Goal: Check status: Check status

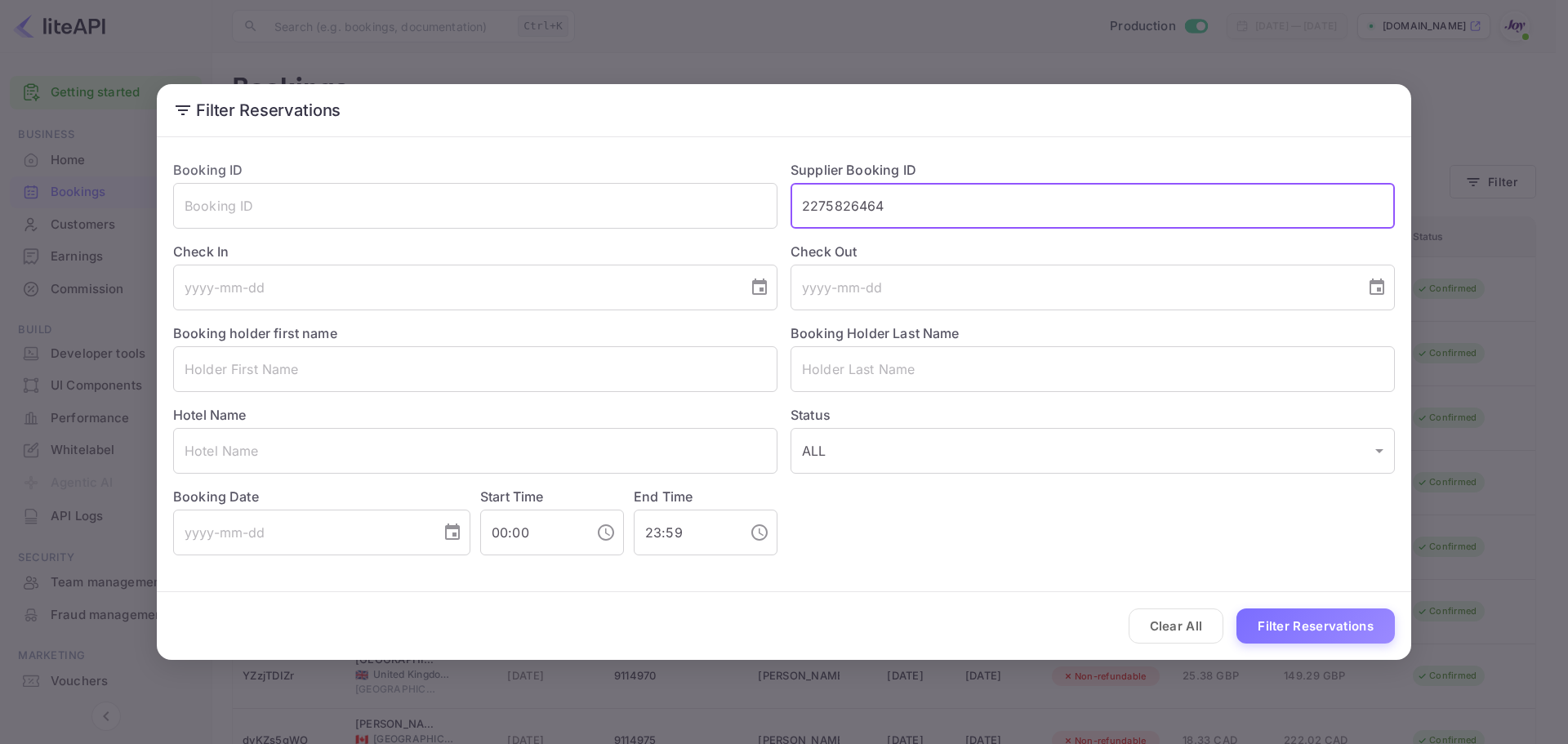
type input "2275826464"
click at [1237, 609] on button "Filter Reservations" at bounding box center [1316, 626] width 158 height 35
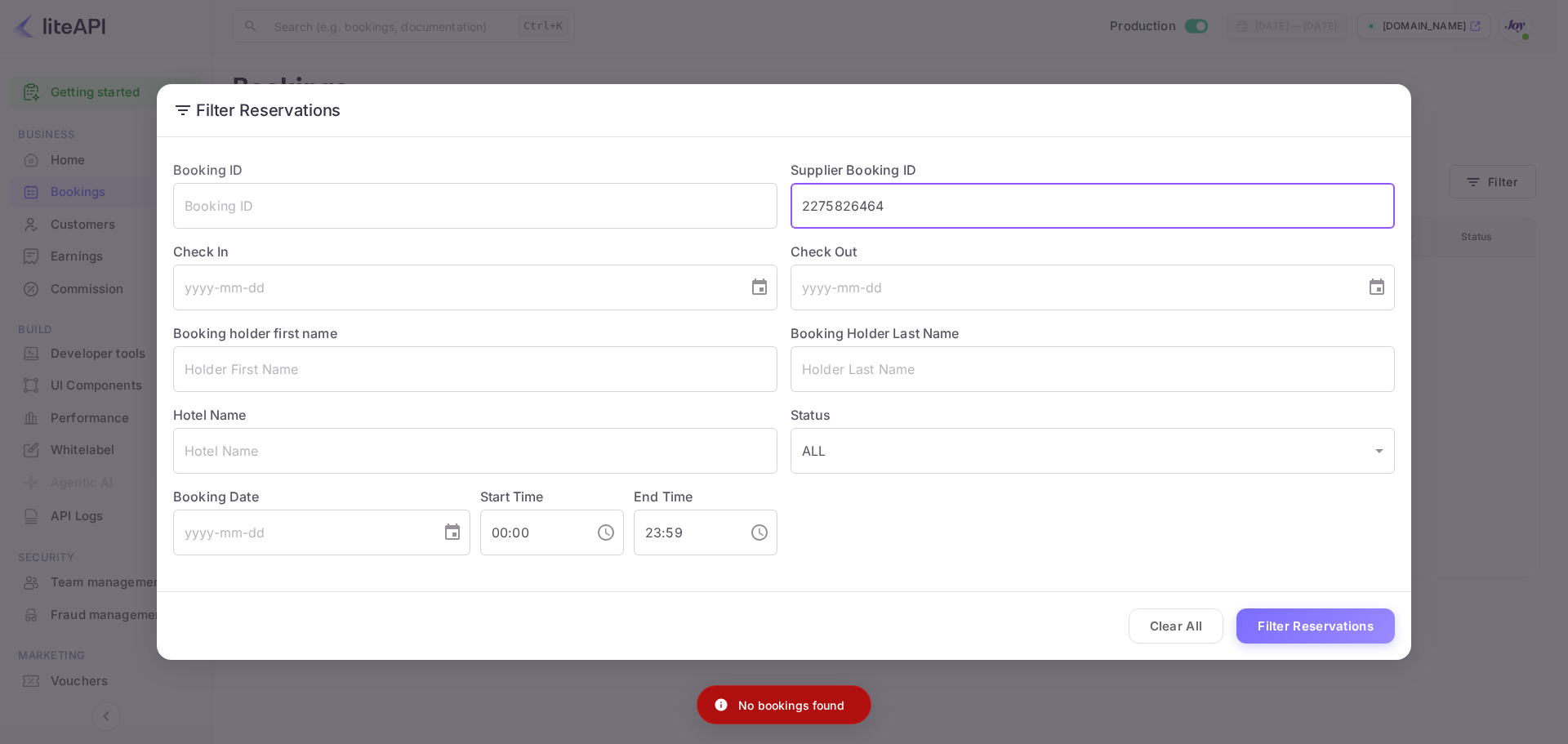
drag, startPoint x: 1181, startPoint y: 628, endPoint x: 1002, endPoint y: 529, distance: 204.6
click at [1178, 626] on button "Clear All" at bounding box center [1176, 626] width 96 height 35
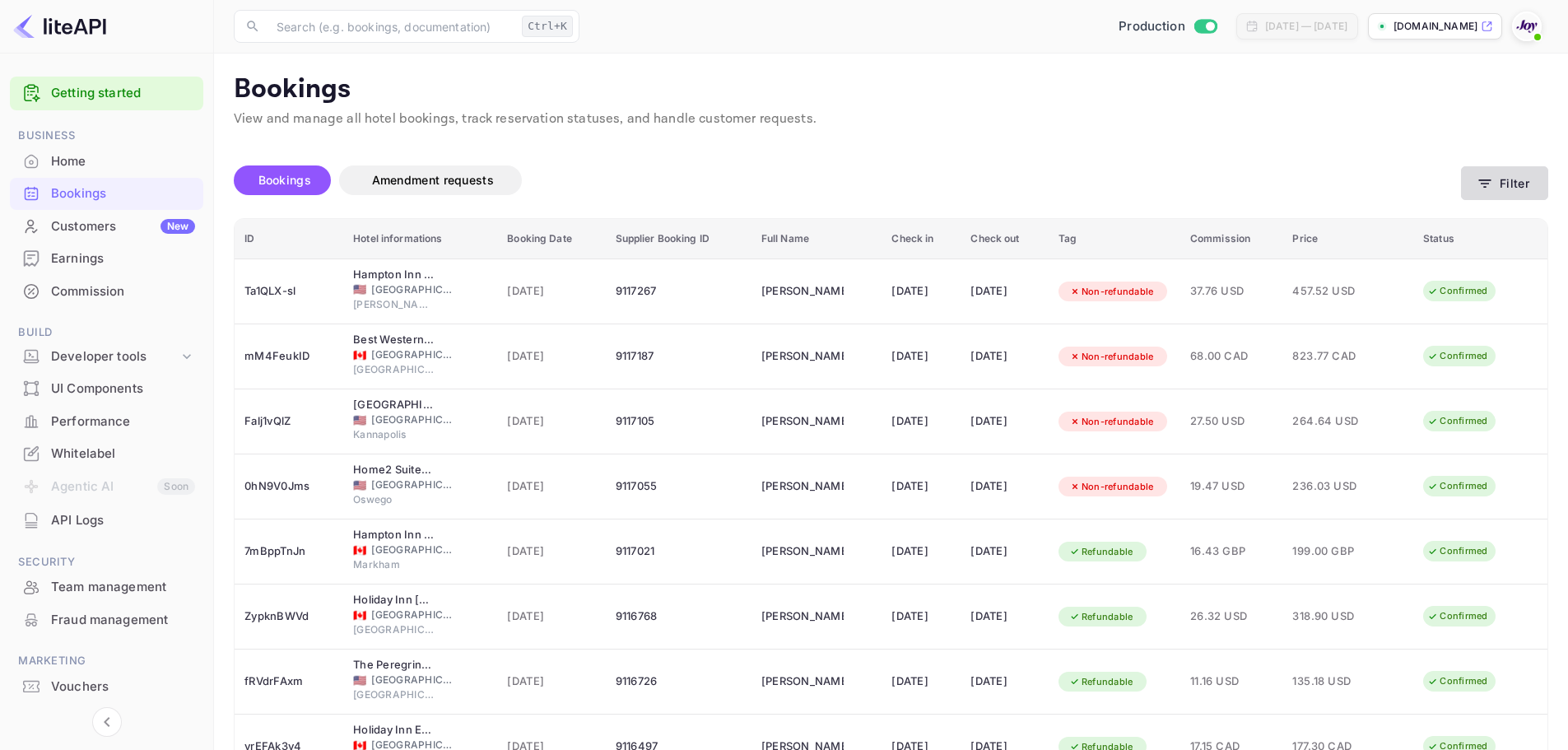
click at [1514, 188] on button "Filter" at bounding box center [1504, 183] width 87 height 34
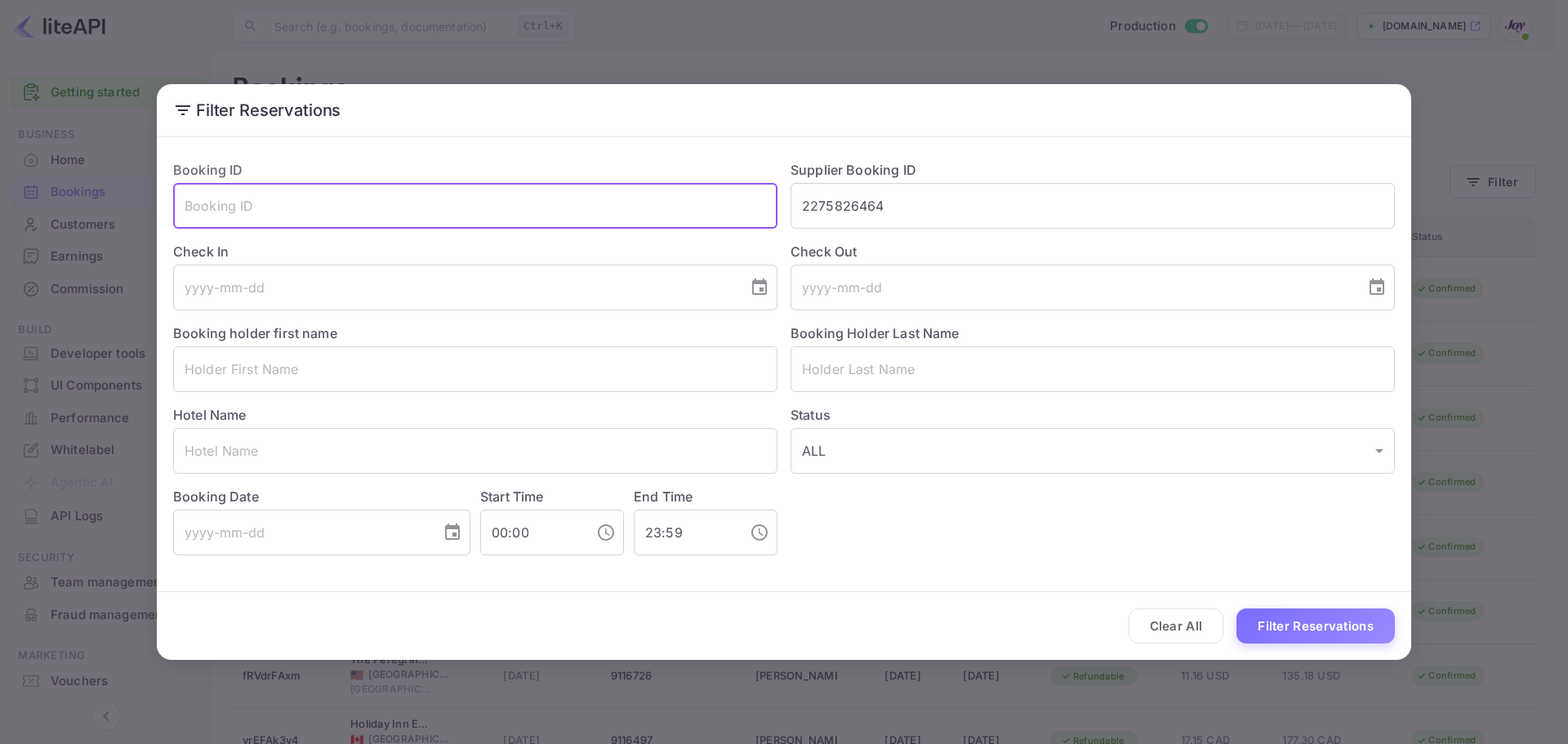
click at [505, 200] on input "text" at bounding box center [475, 205] width 604 height 45
paste input "9071826415490"
type input "9071826415490"
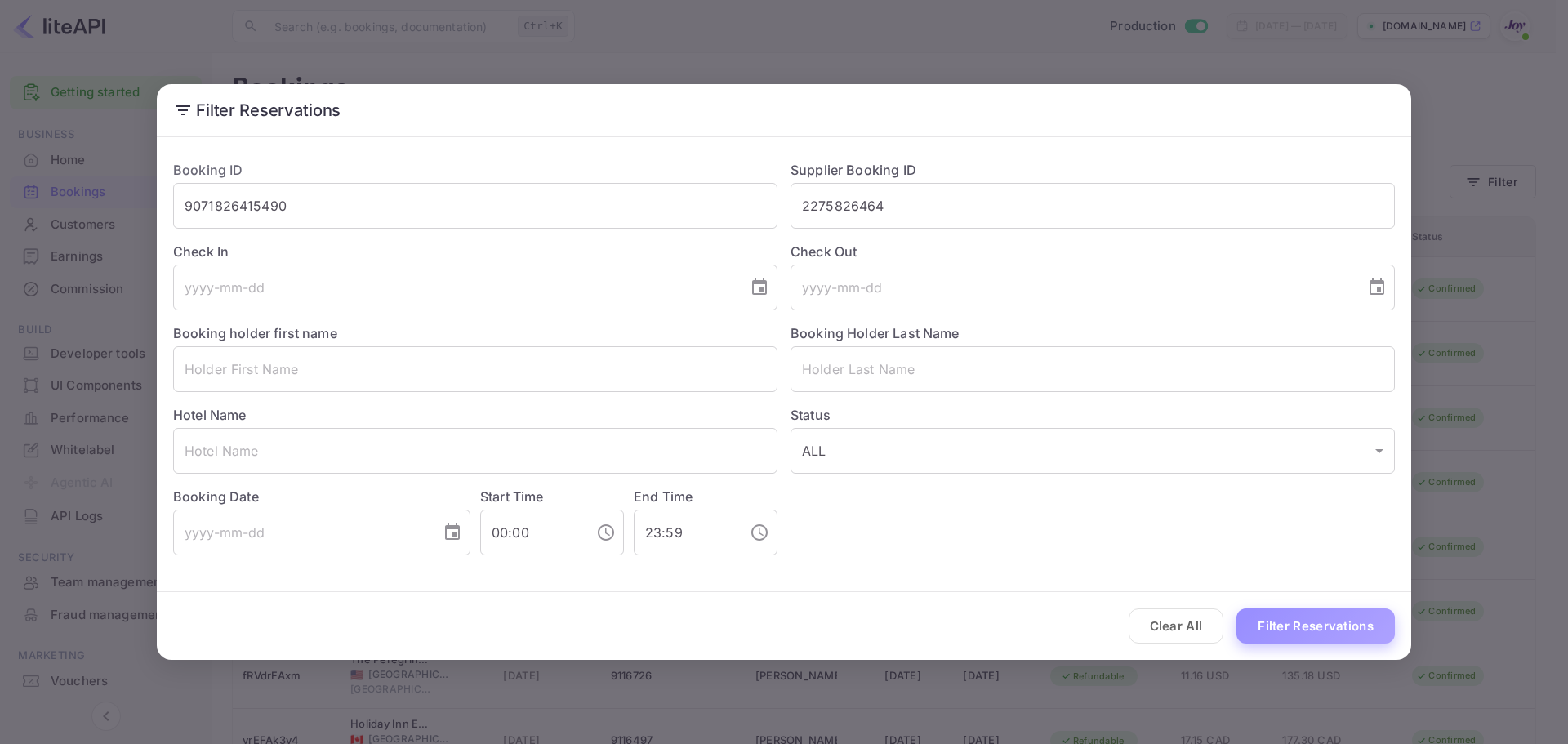
click at [1284, 615] on button "Filter Reservations" at bounding box center [1316, 626] width 158 height 35
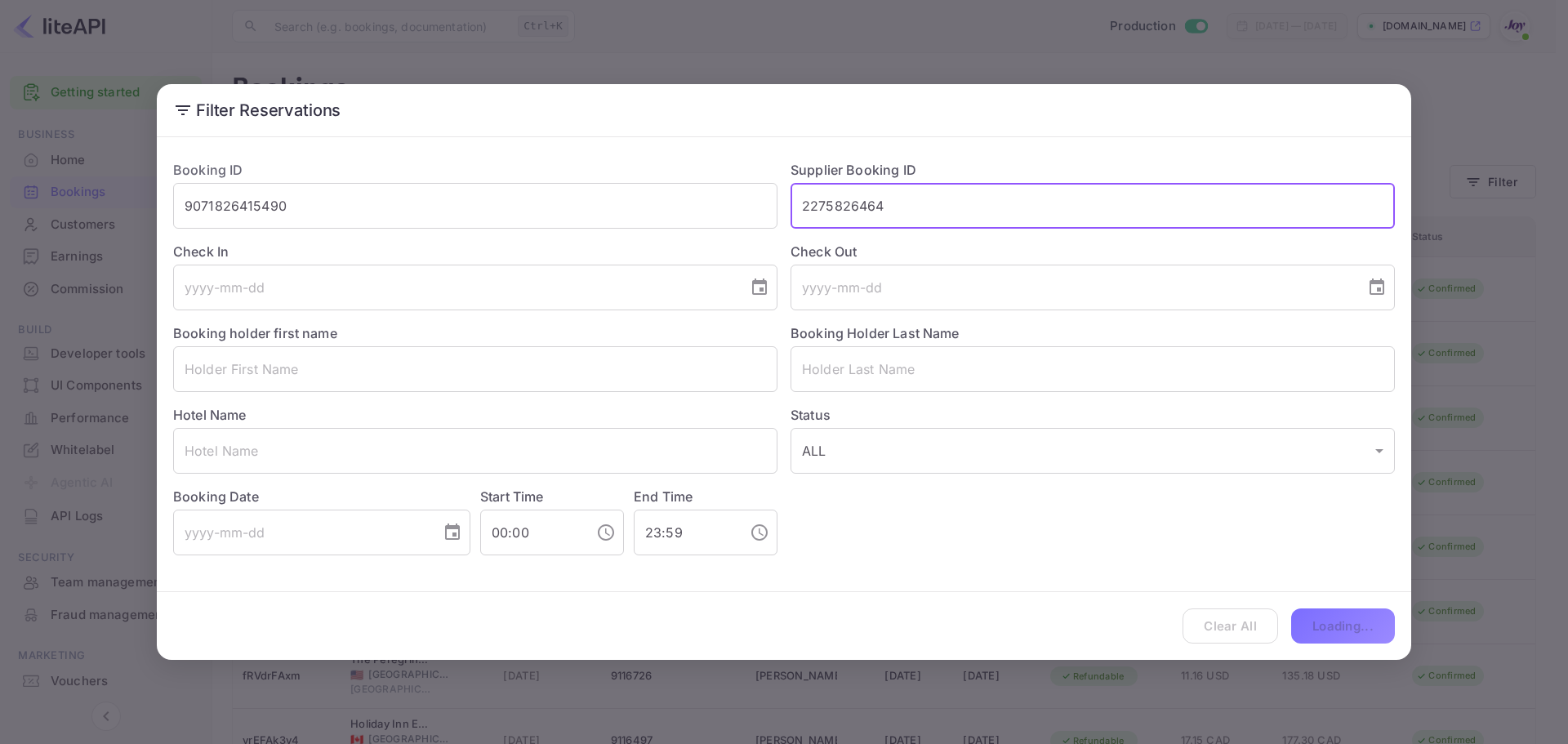
drag, startPoint x: 881, startPoint y: 208, endPoint x: 779, endPoint y: 208, distance: 102.0
click at [779, 208] on div "Supplier Booking ID 2275826464 ​" at bounding box center [1086, 187] width 617 height 82
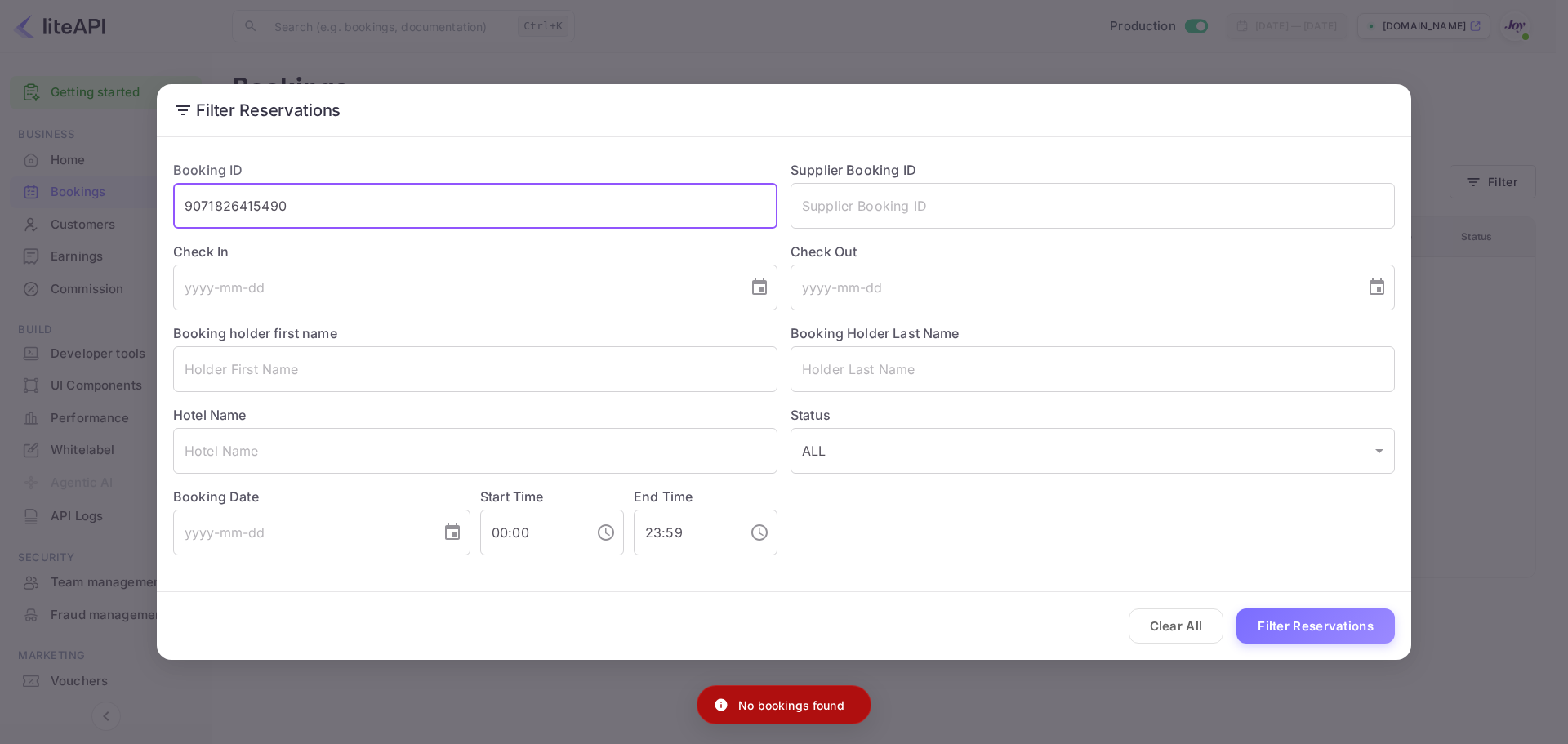
drag, startPoint x: 420, startPoint y: 219, endPoint x: 167, endPoint y: 232, distance: 253.3
click at [167, 232] on div "Booking ID 9071826415490 ​ Supplier Booking ID ​ Check In ​ Check Out ​ Booking…" at bounding box center [777, 351] width 1235 height 408
click at [1368, 629] on button "Filter Reservations" at bounding box center [1316, 626] width 158 height 35
drag, startPoint x: 554, startPoint y: 204, endPoint x: 222, endPoint y: 263, distance: 337.2
click at [31, 210] on div "Filter Reservations Booking ID 9071826415490 ​ Supplier Booking ID ​ Check In ​…" at bounding box center [784, 372] width 1568 height 744
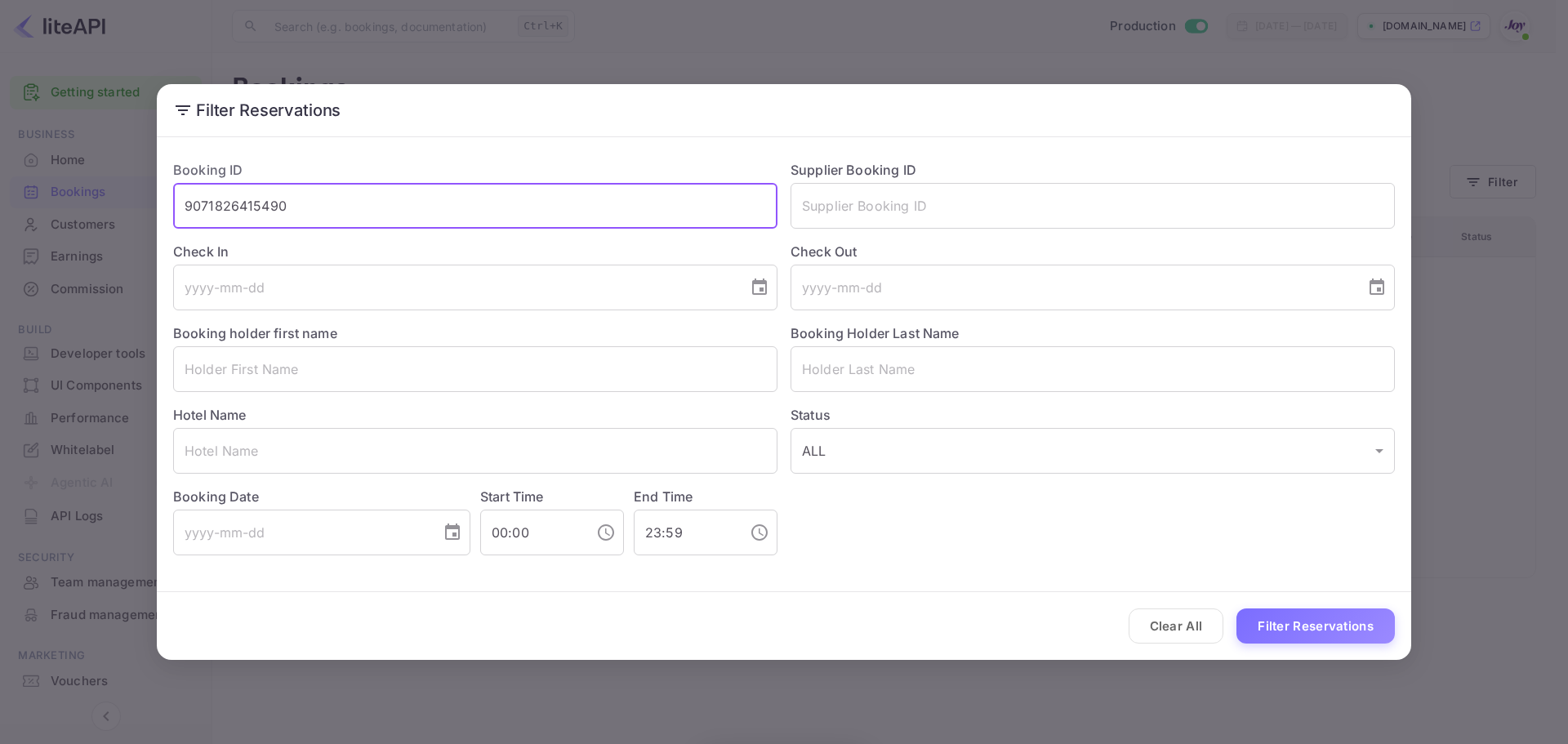
paste input "2275826464"
type input "2275826464"
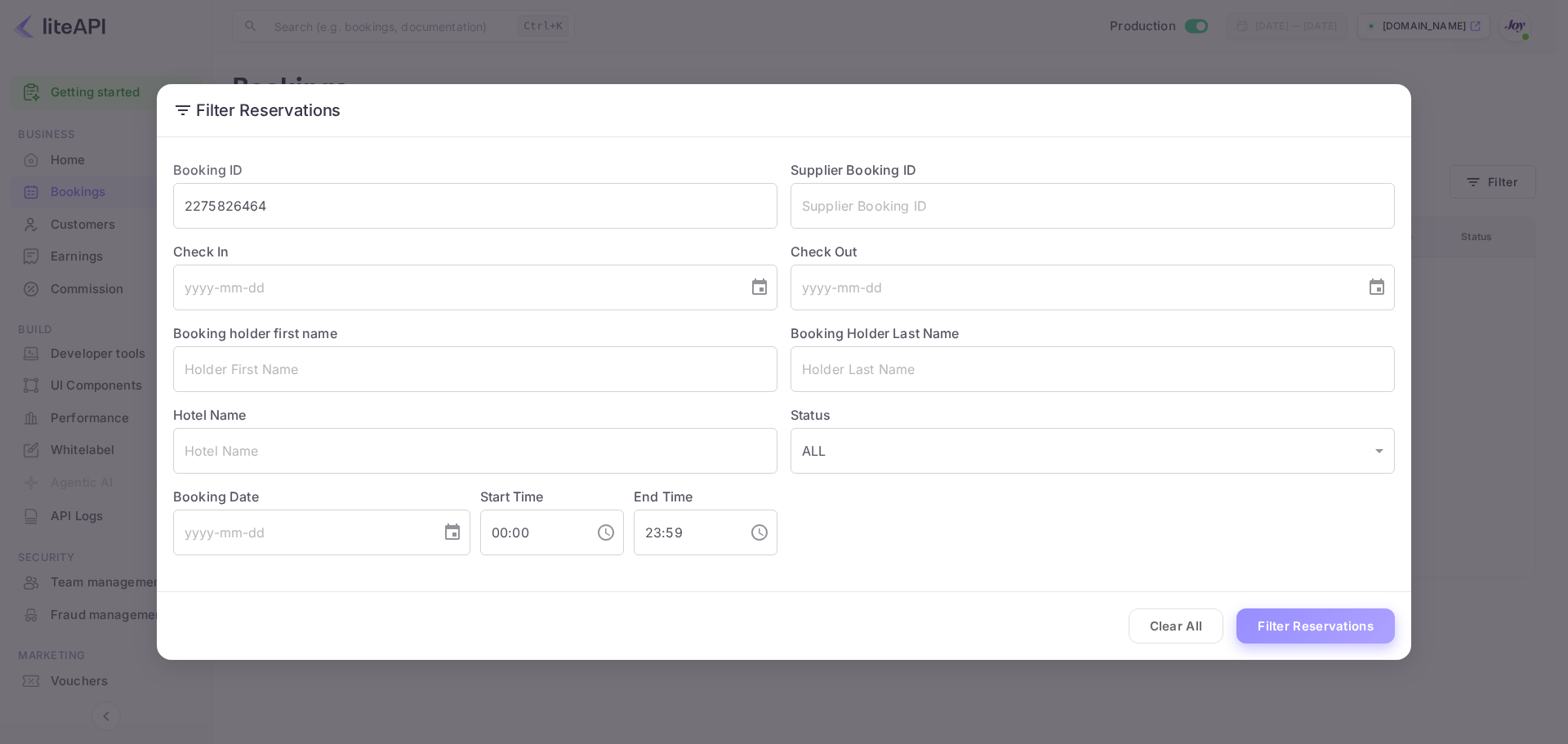
click at [1298, 630] on button "Filter Reservations" at bounding box center [1316, 626] width 158 height 35
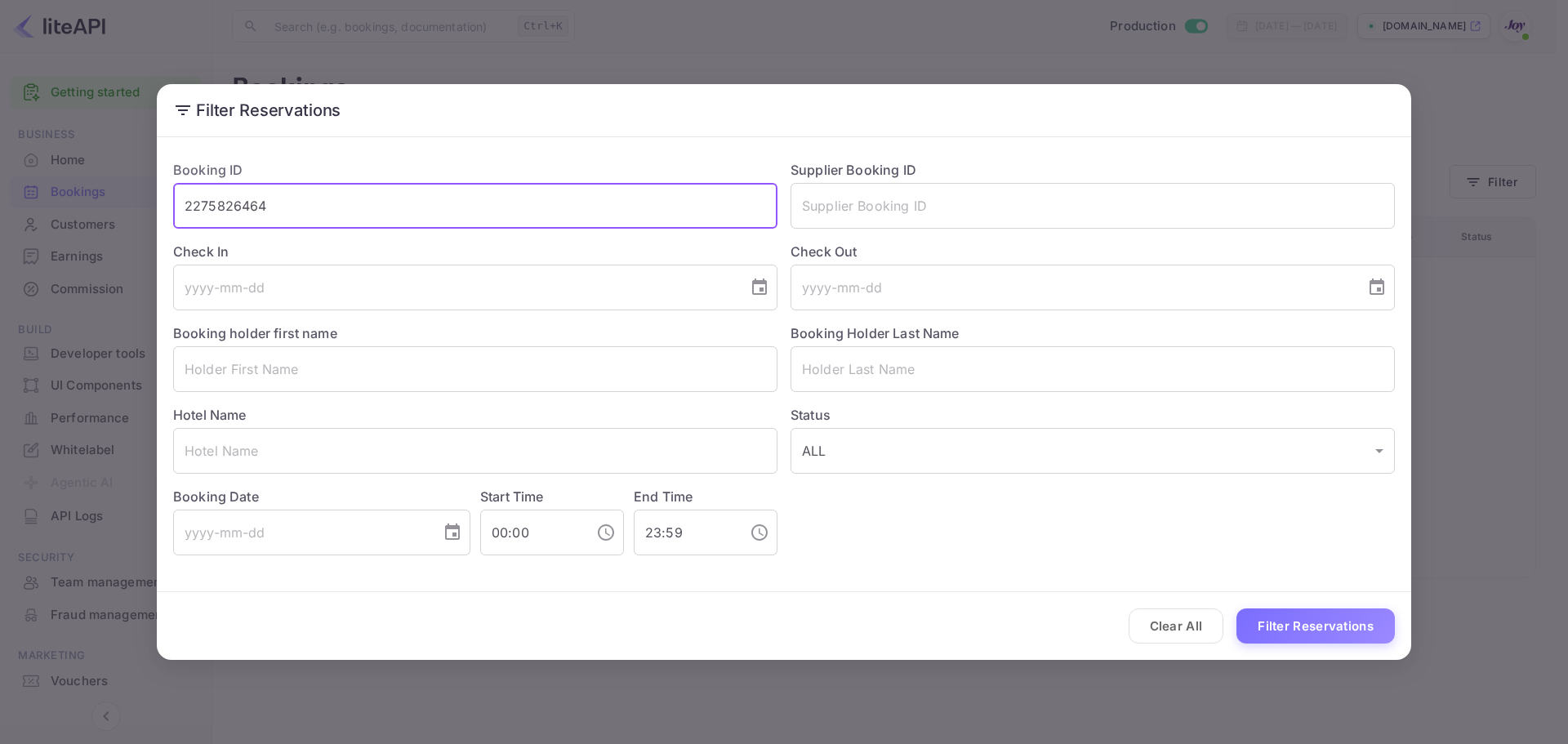
drag, startPoint x: 385, startPoint y: 207, endPoint x: 23, endPoint y: 200, distance: 362.1
click at [0, 185] on div "Filter Reservations Booking ID 2275826464 ​ Supplier Booking ID ​ Check In ​ Ch…" at bounding box center [784, 372] width 1568 height 744
drag, startPoint x: 1178, startPoint y: 642, endPoint x: 1247, endPoint y: 609, distance: 76.5
click at [1181, 636] on button "Clear All" at bounding box center [1176, 626] width 96 height 35
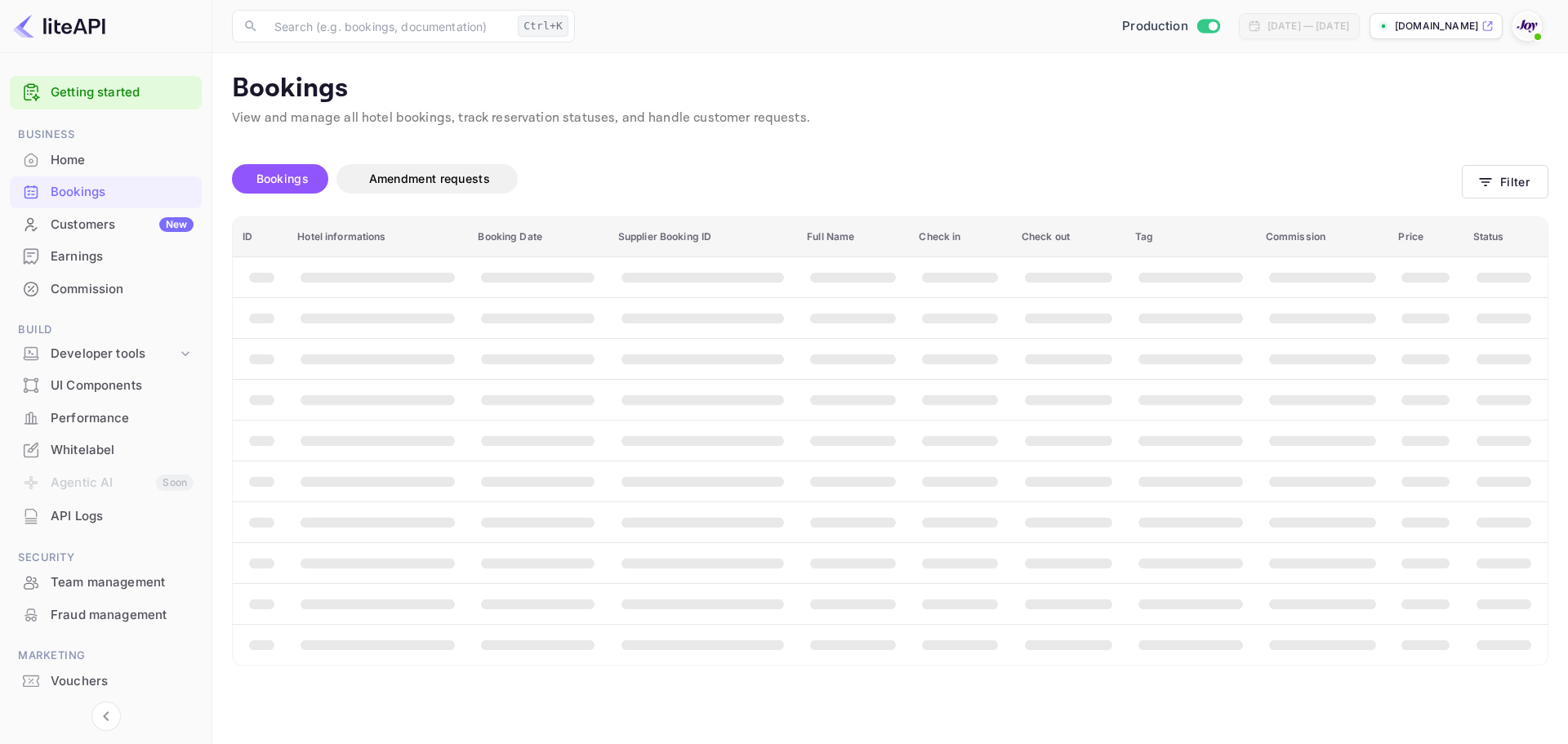
click at [1434, 490] on th "booking table" at bounding box center [1425, 482] width 74 height 41
